Goal: Task Accomplishment & Management: Manage account settings

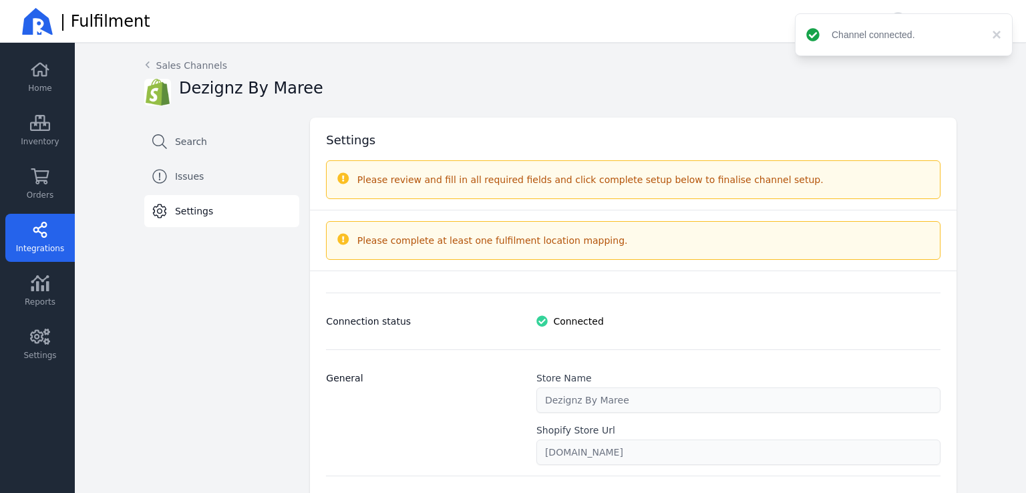
select select "paid_only"
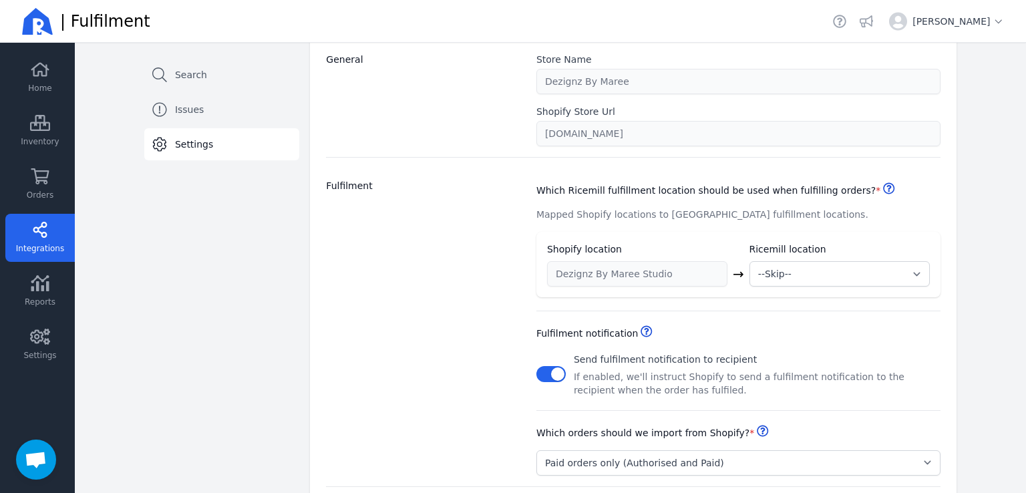
scroll to position [334, 0]
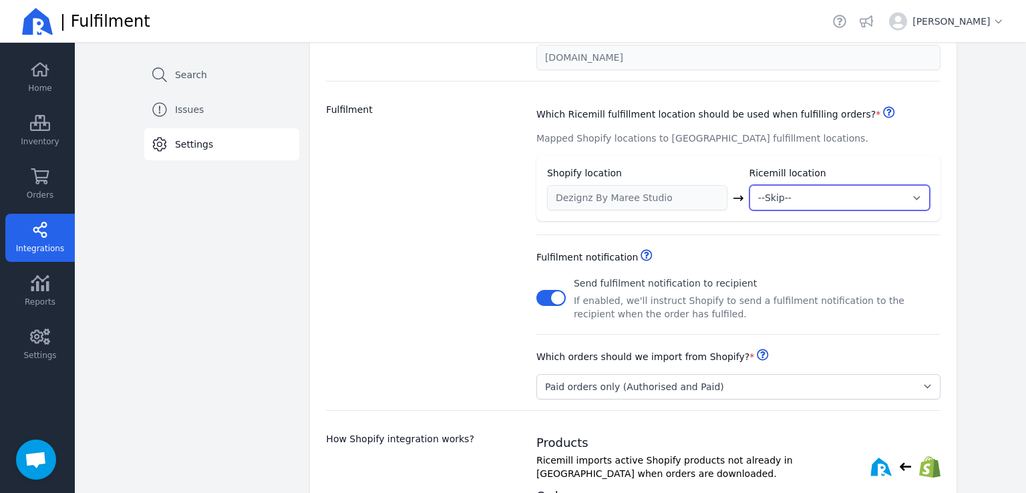
click at [792, 186] on select "--Skip-- ➕ Create new location My Warehouse" at bounding box center [839, 197] width 180 height 25
click at [403, 244] on div "Fulfilment" at bounding box center [423, 251] width 194 height 296
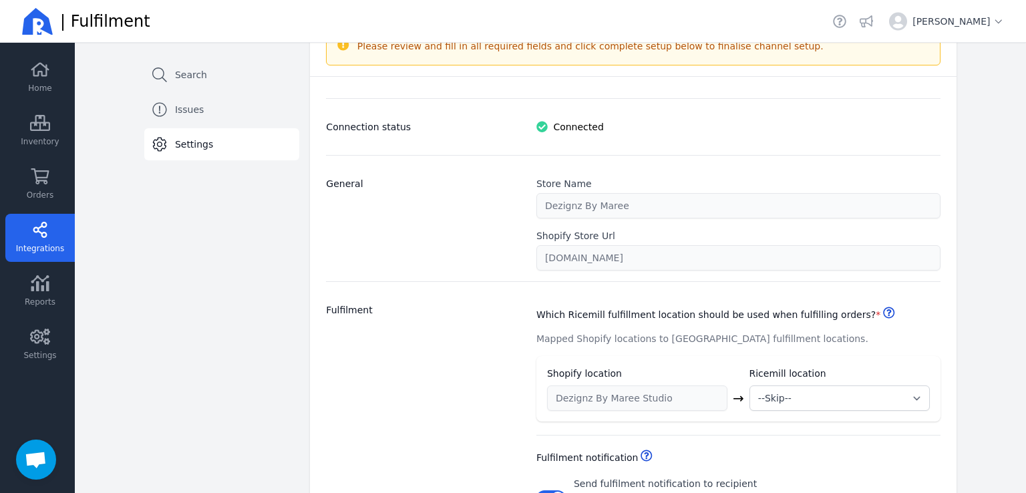
scroll to position [267, 0]
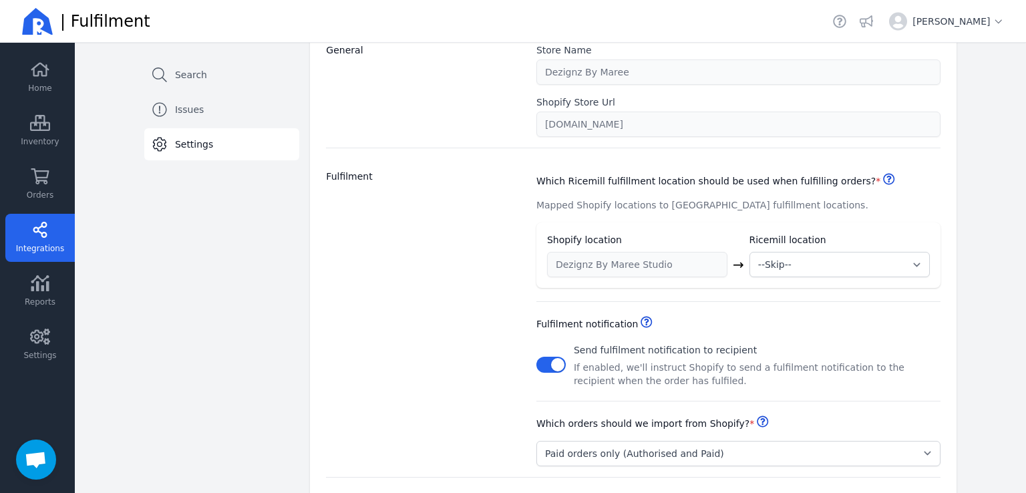
click at [708, 204] on span "Mapped Shopify locations to [GEOGRAPHIC_DATA] fulfillment locations." at bounding box center [702, 205] width 332 height 11
click at [883, 177] on icon at bounding box center [888, 179] width 11 height 11
click at [761, 270] on select "--Skip-- ➕ Create new location My Warehouse" at bounding box center [839, 264] width 180 height 25
click at [672, 218] on div "Which Ricemill fulfillment location should be used when fulfilling orders? * He…" at bounding box center [738, 223] width 404 height 129
click at [43, 350] on span "Settings" at bounding box center [39, 355] width 33 height 11
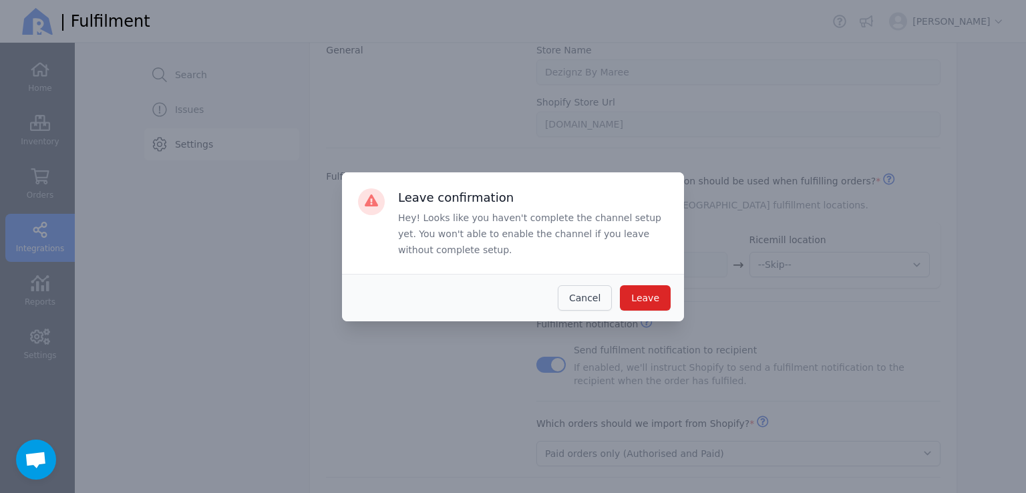
click at [582, 294] on span "Cancel" at bounding box center [584, 297] width 31 height 11
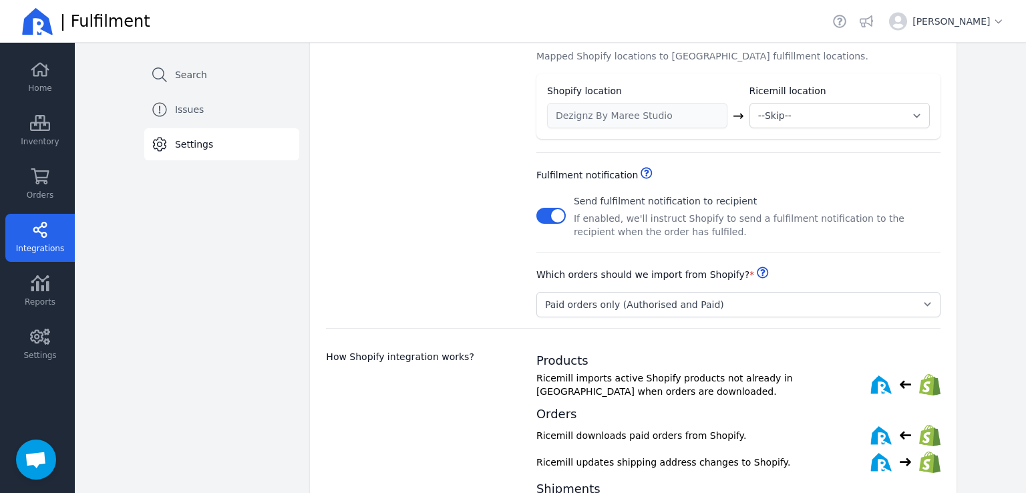
scroll to position [414, 0]
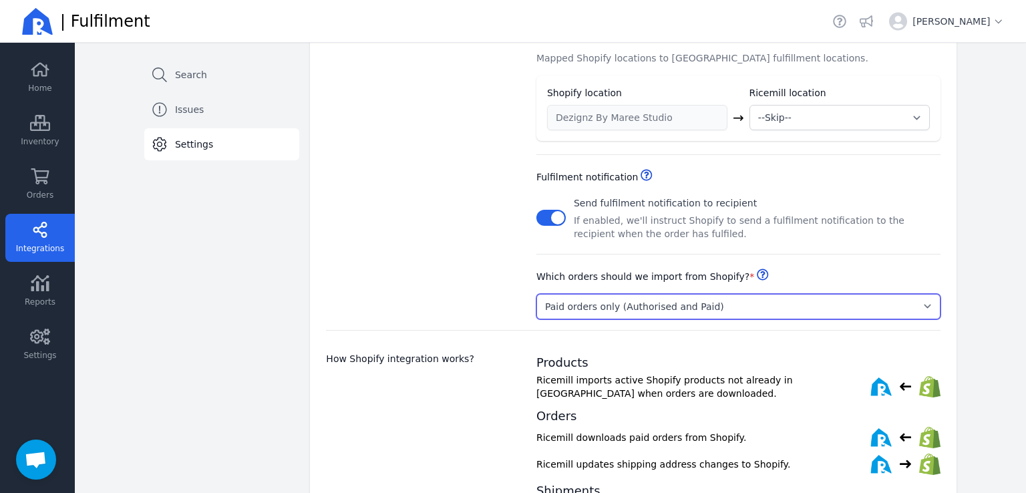
click at [745, 301] on select "Select... Paid orders only (Authorised and Paid) Pending and Paid orders (Pendi…" at bounding box center [738, 306] width 404 height 25
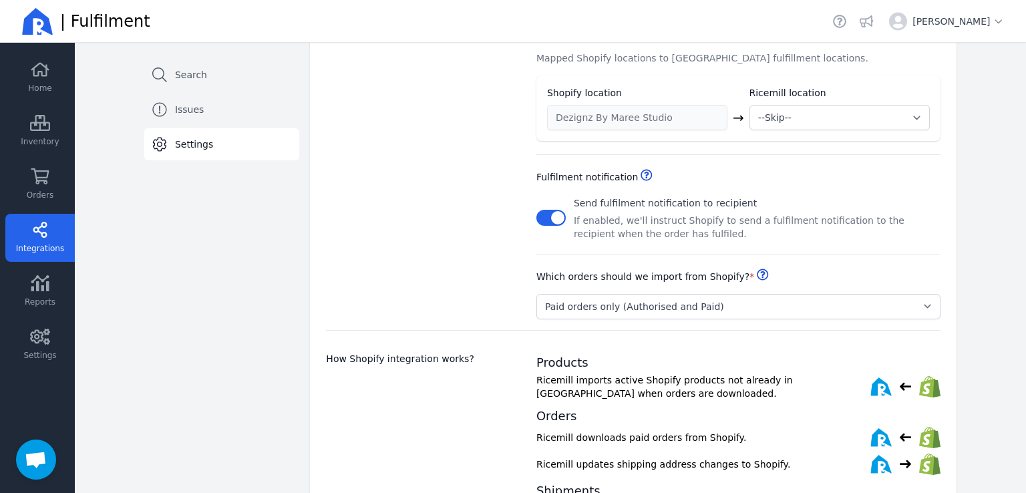
click at [804, 265] on div "Which orders should we import from Shopify? * Helpdesk Select... Paid orders on…" at bounding box center [738, 286] width 404 height 65
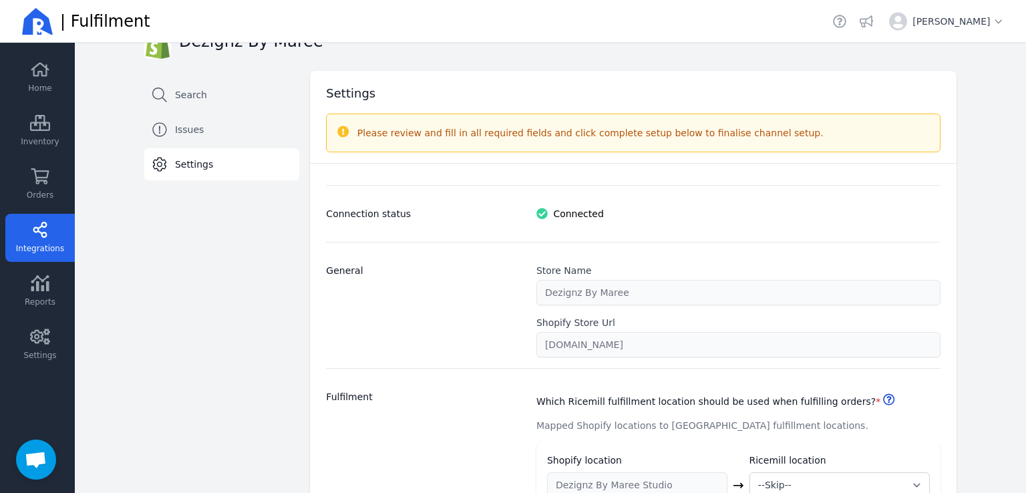
scroll to position [0, 0]
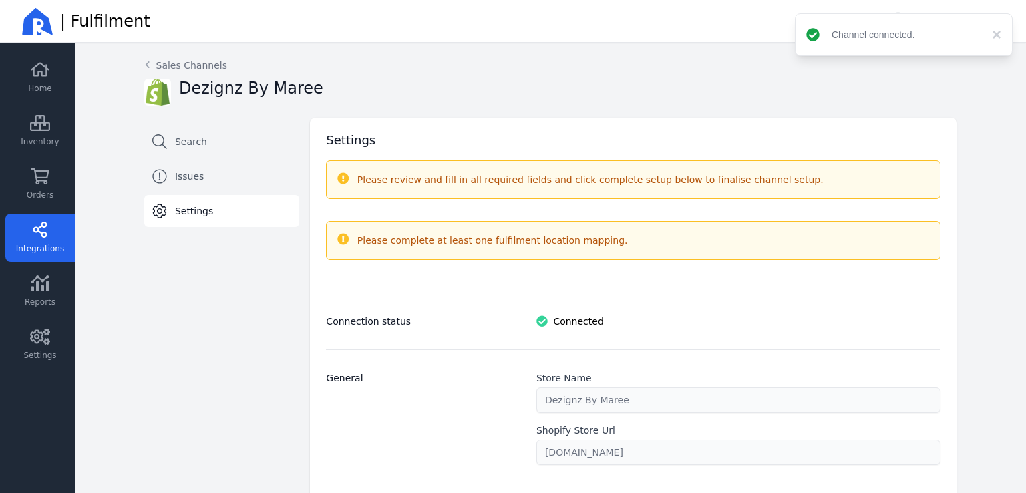
select select "paid_only"
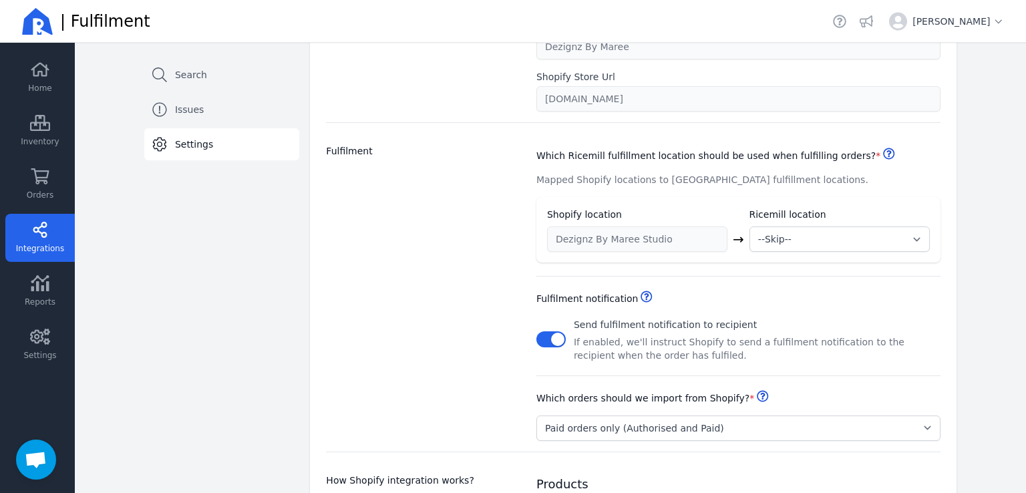
scroll to position [200, 0]
